Goal: Task Accomplishment & Management: Use online tool/utility

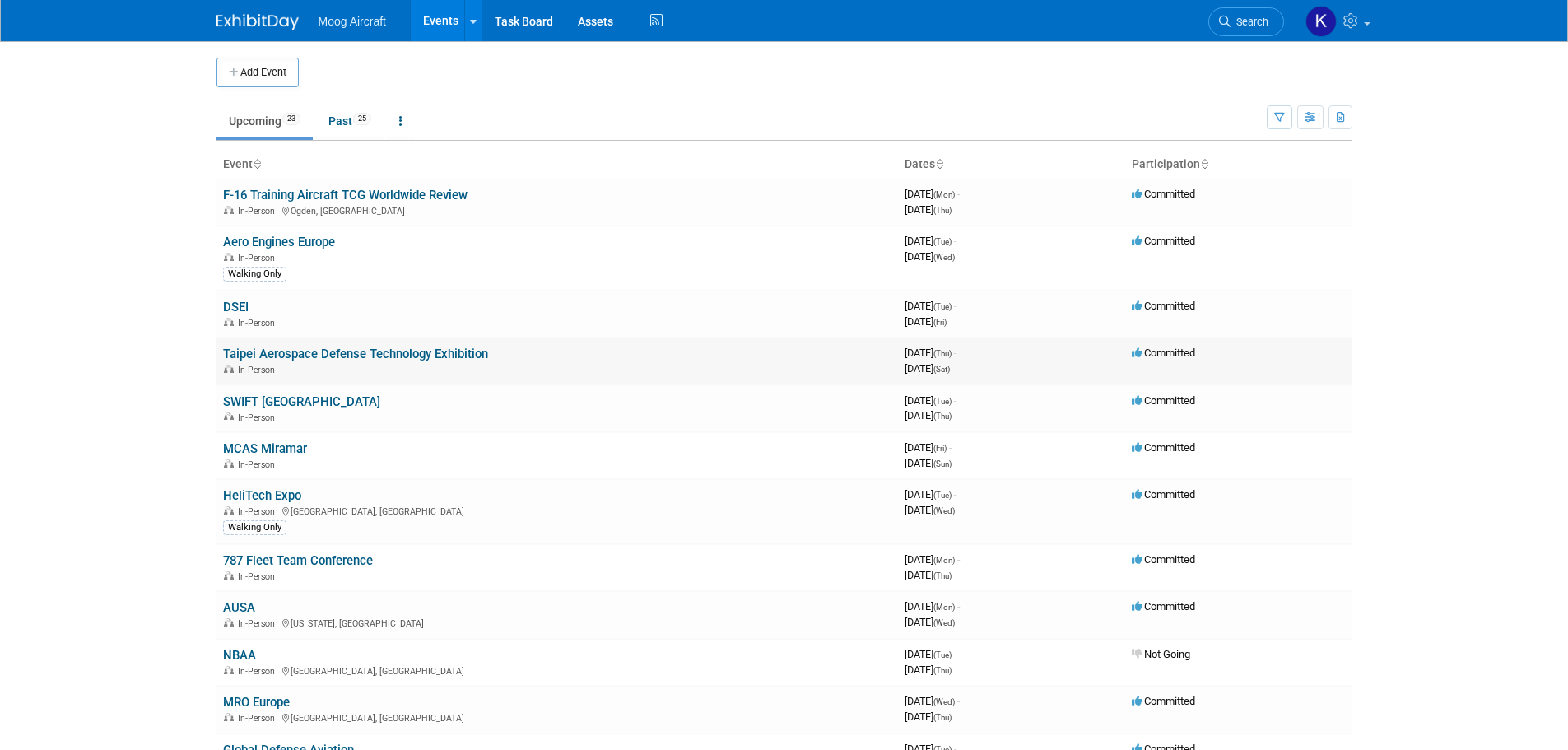
click at [276, 357] on link "Taipei Aerospace Defense Technology Exhibition" at bounding box center [355, 354] width 265 height 15
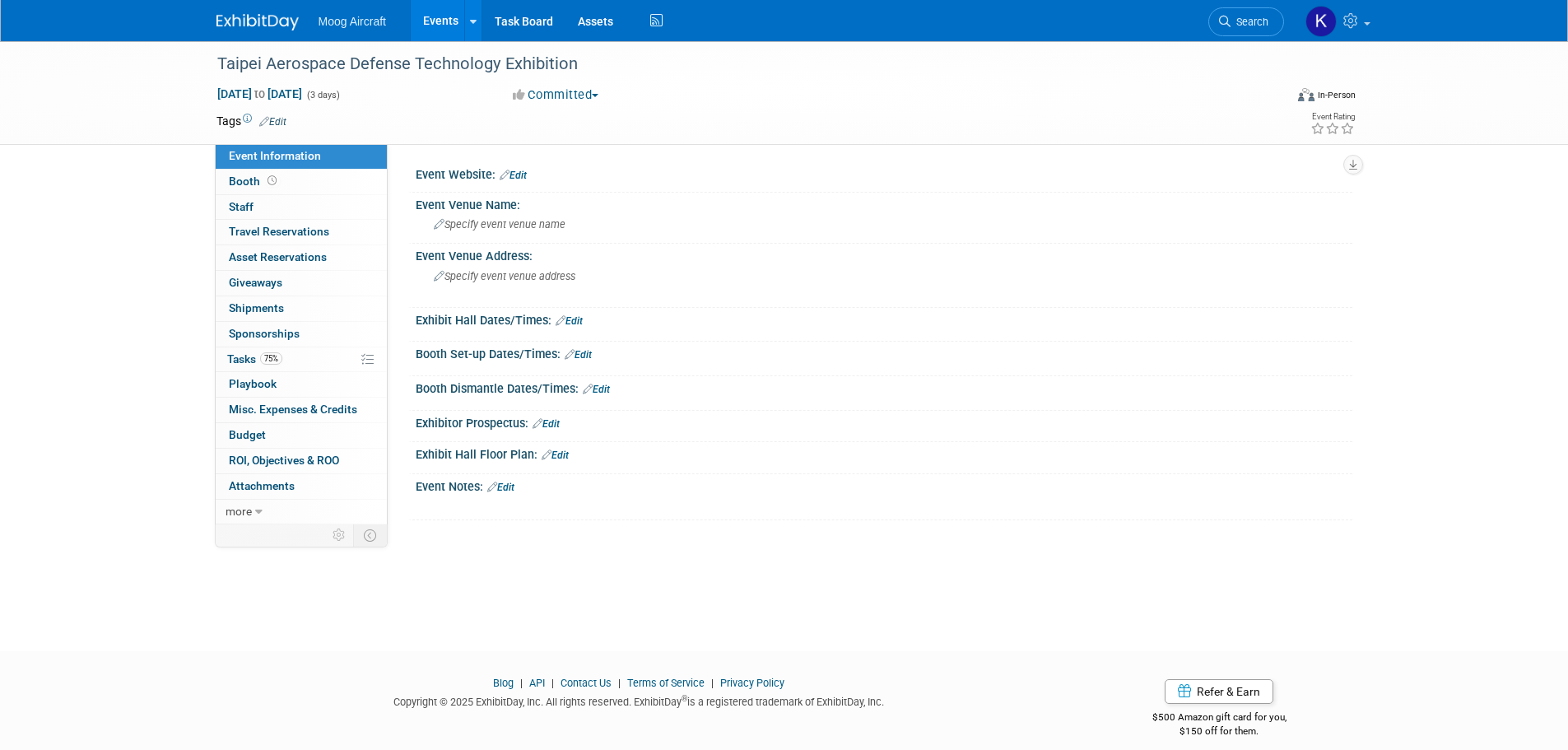
click at [264, 22] on img at bounding box center [257, 22] width 83 height 16
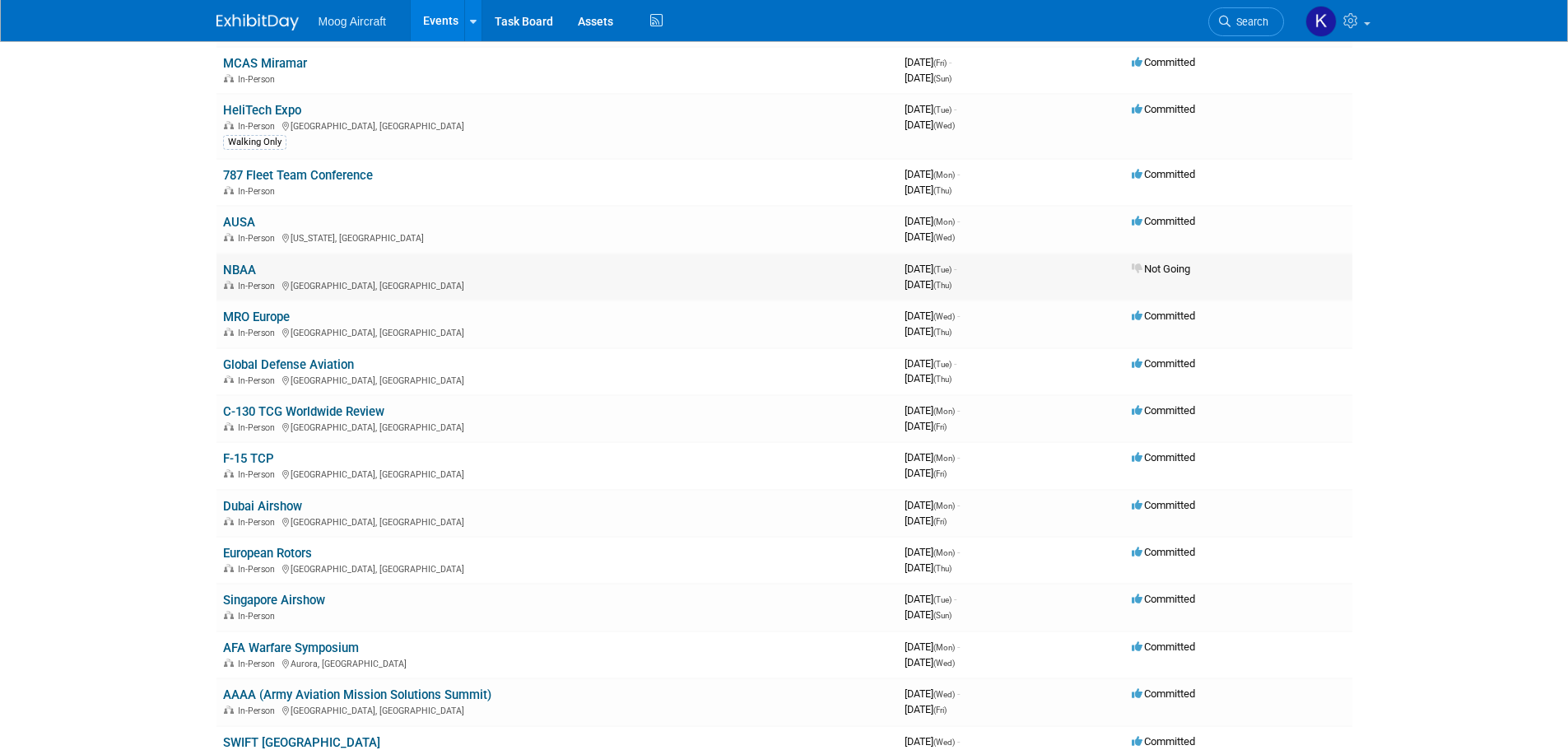
scroll to position [412, 0]
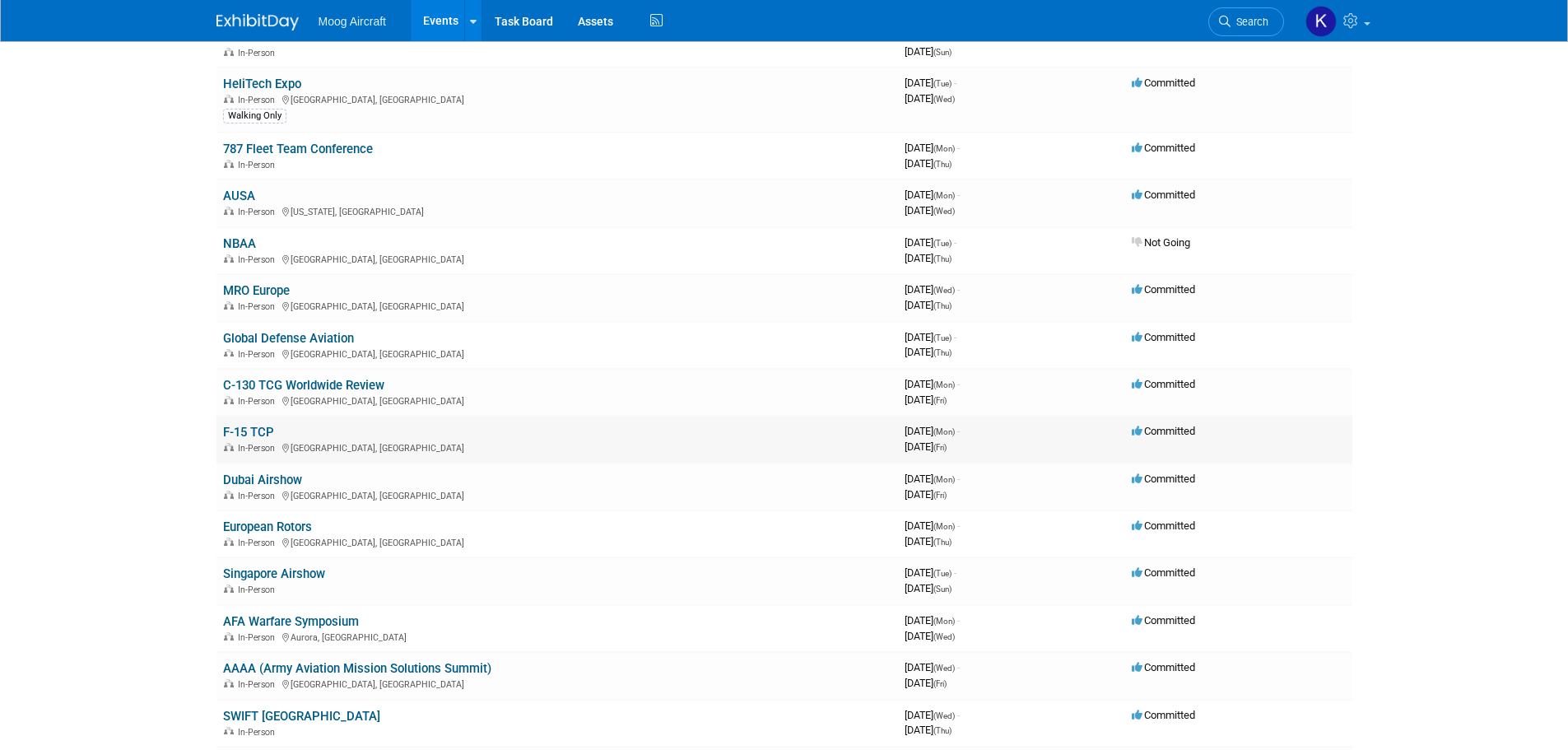
click at [260, 430] on link "F-15 TCP" at bounding box center [249, 433] width 51 height 15
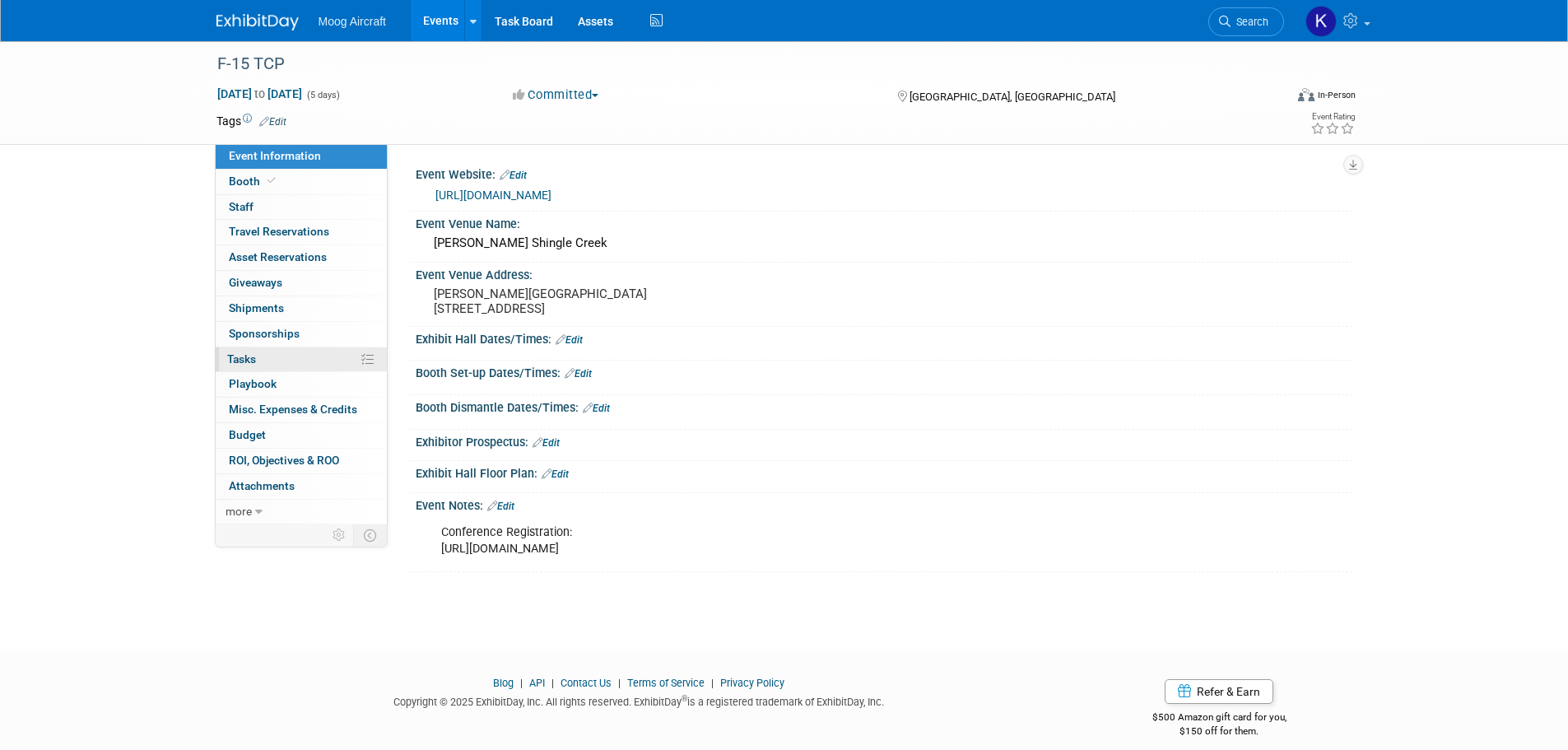
click at [301, 364] on link "0% Tasks 0%" at bounding box center [301, 360] width 171 height 25
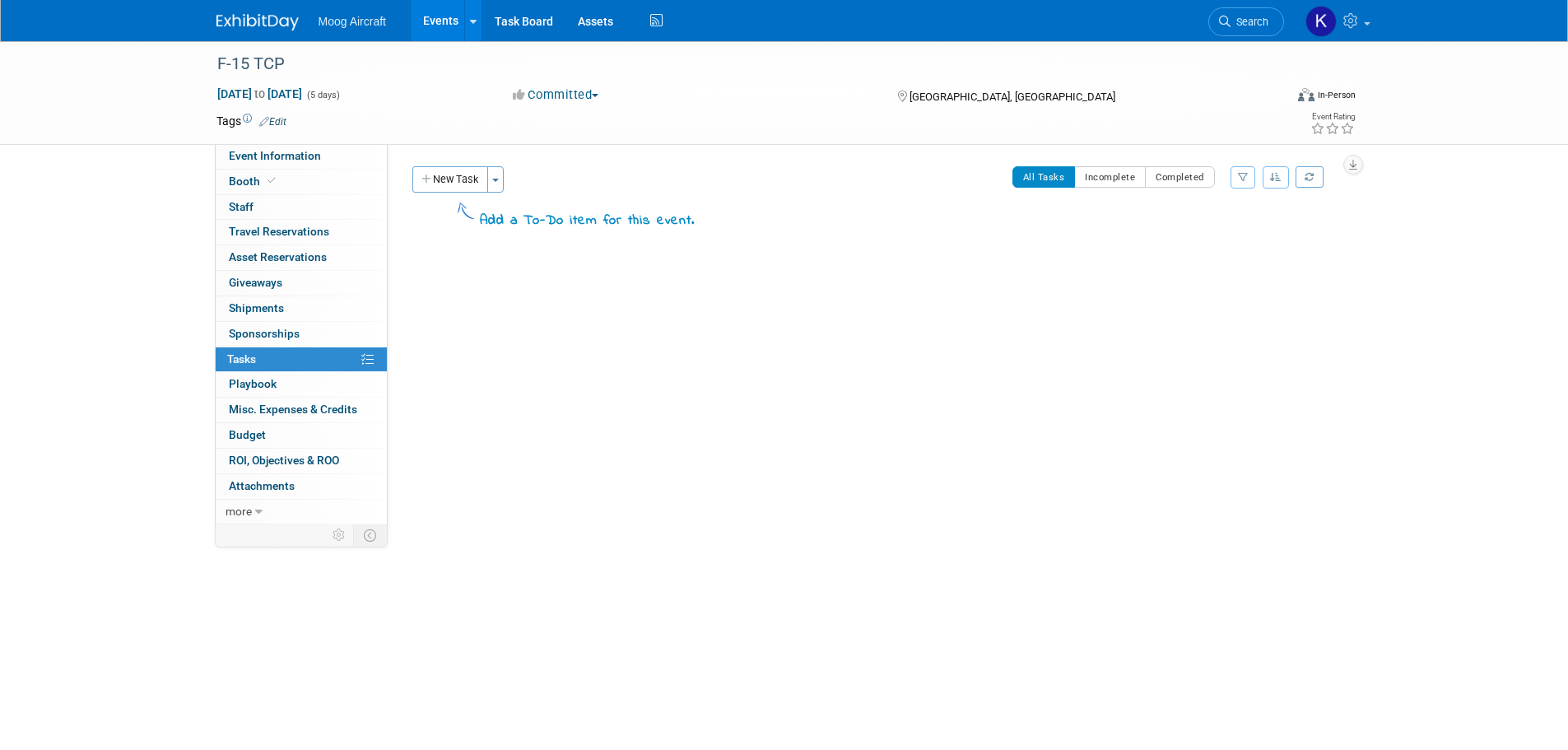
click at [452, 175] on button "New Task" at bounding box center [451, 179] width 76 height 27
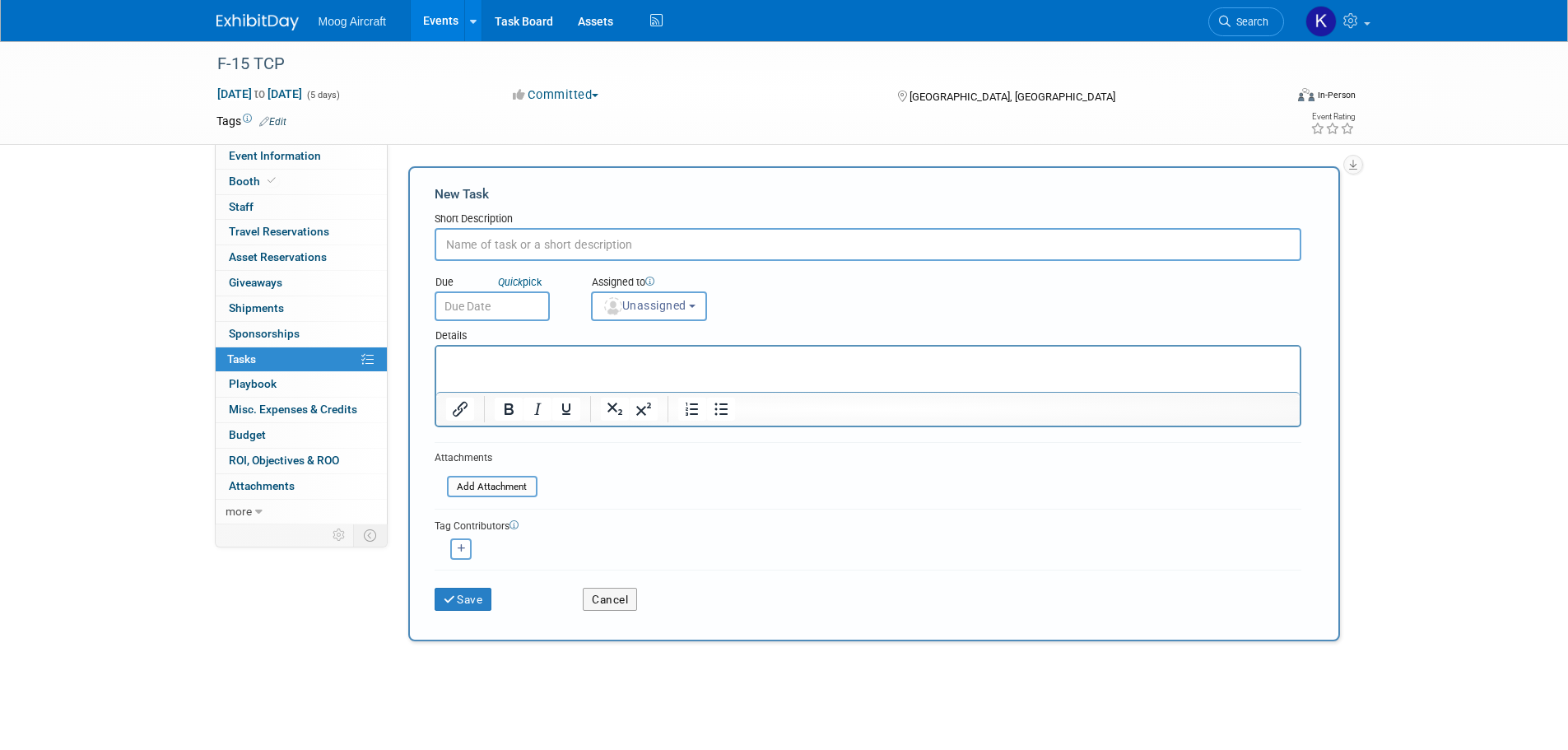
type input "I"
type input "Giveaway Shipment"
click at [482, 369] on html at bounding box center [868, 358] width 864 height 23
click at [462, 606] on button "Save" at bounding box center [463, 599] width 58 height 23
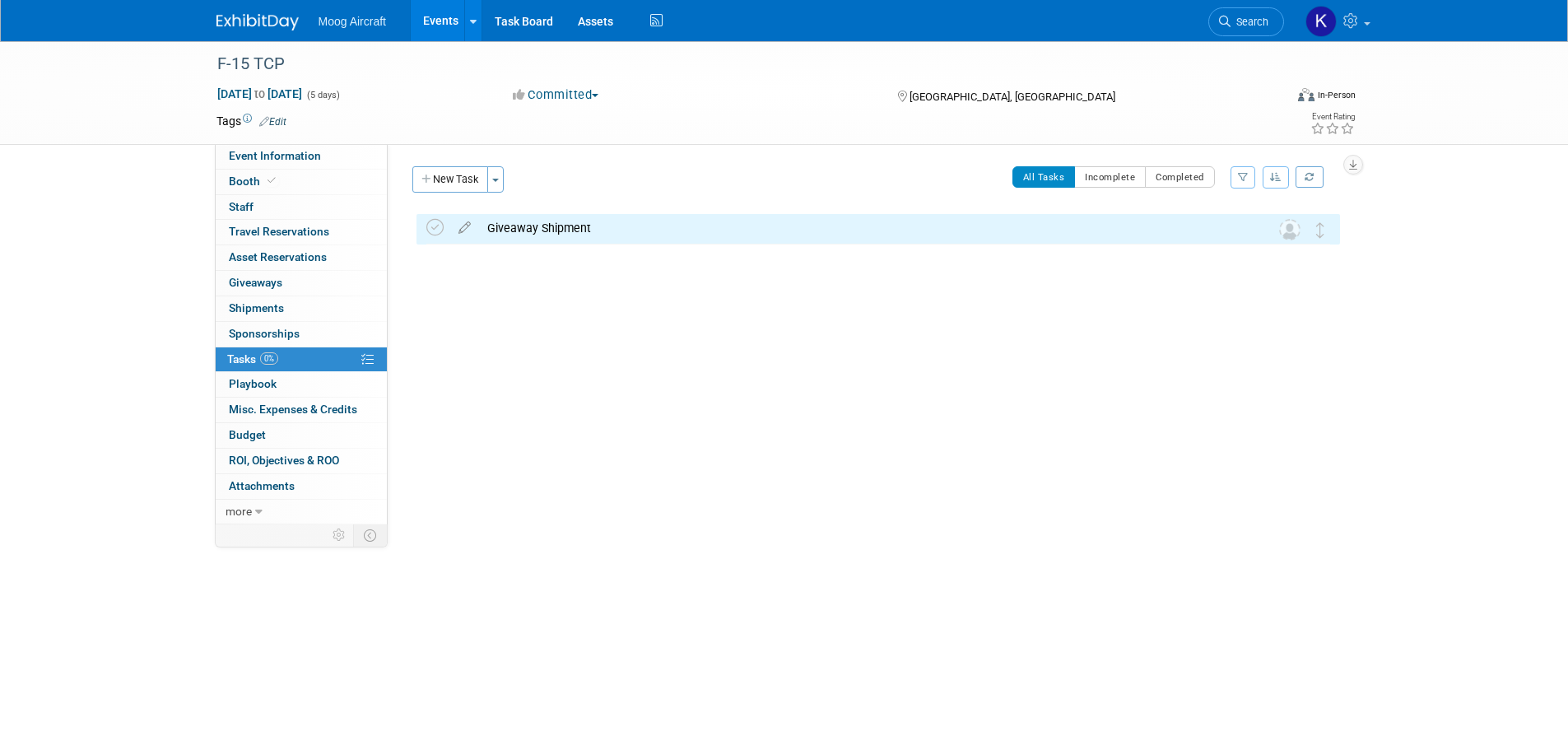
click at [253, 33] on div "Moog Aircraft Events Add Event Bulk Upload Events Shareable Event Boards Recent…" at bounding box center [784, 20] width 1136 height 41
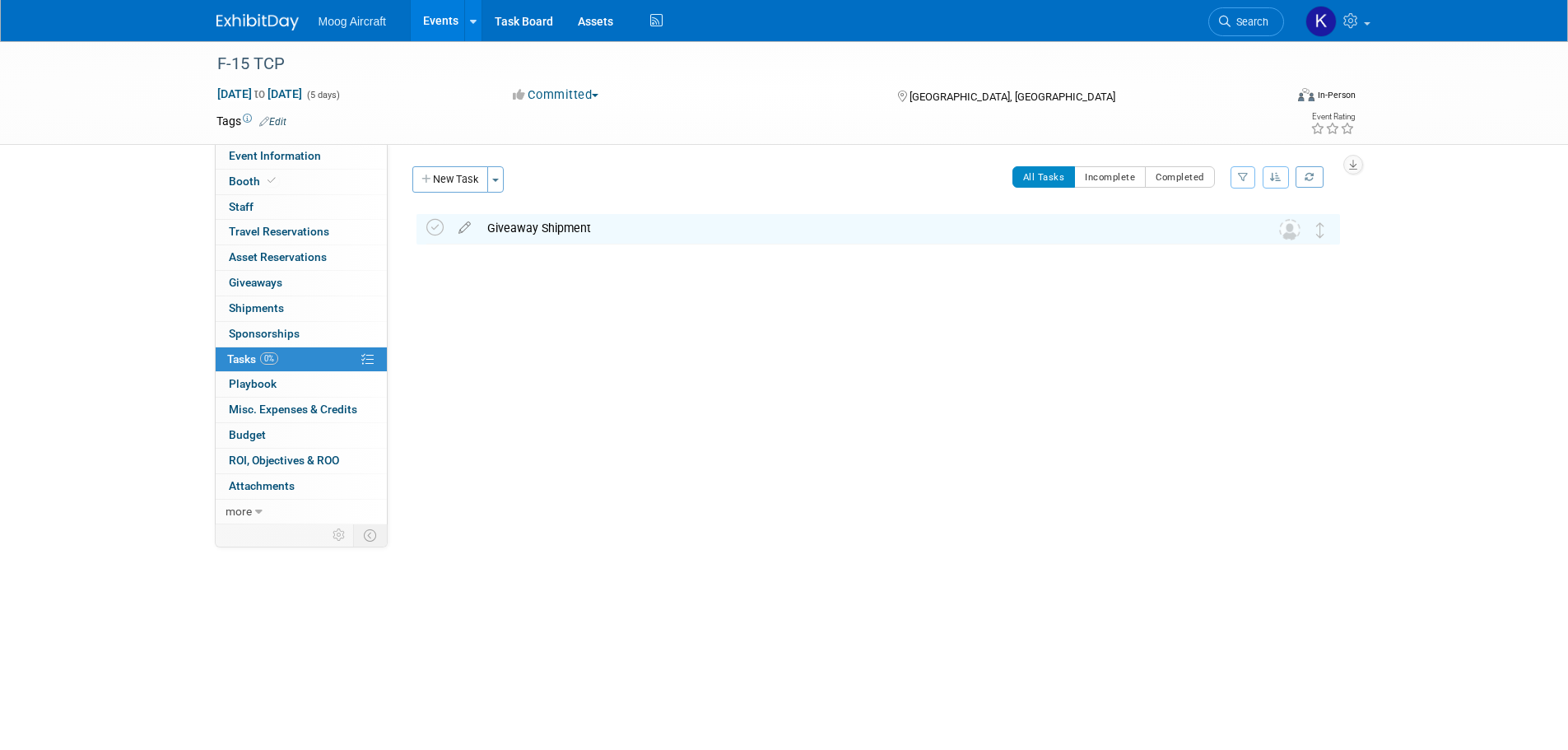
click at [262, 28] on img at bounding box center [257, 22] width 83 height 16
